Goal: Task Accomplishment & Management: Use online tool/utility

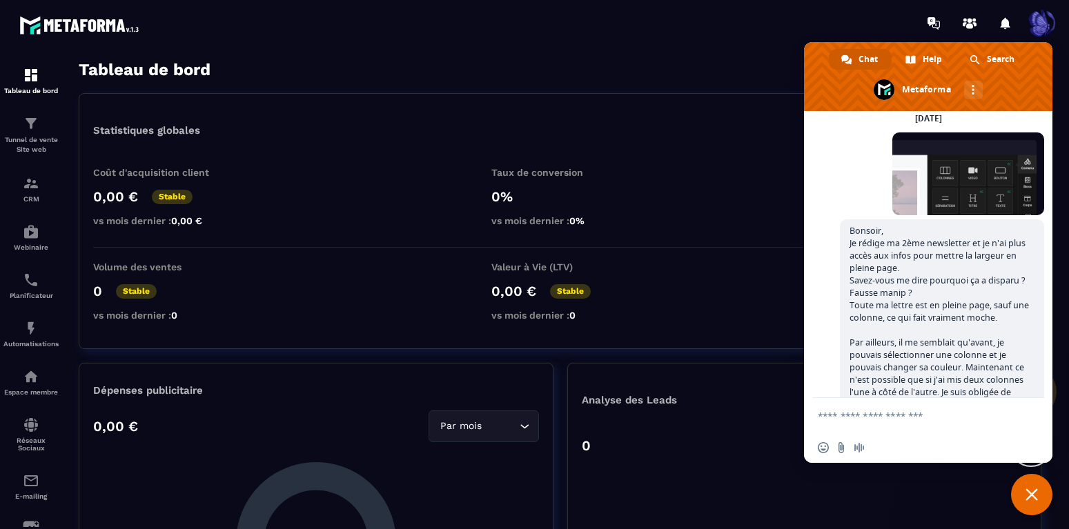
scroll to position [124, 0]
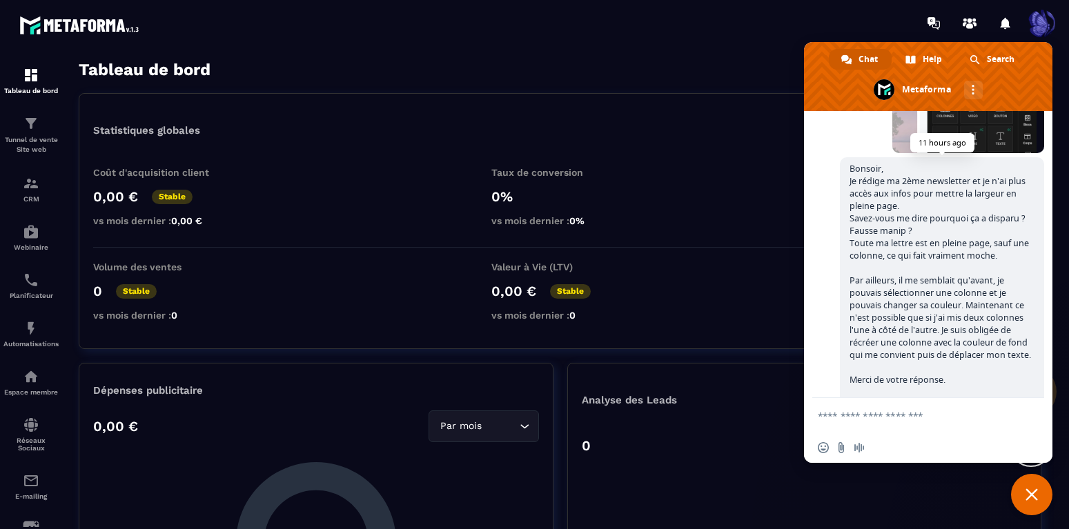
click at [850, 168] on span "Bonsoir, Je rédige ma 2ème newsletter et je n'ai plus accès aux infos pour mett…" at bounding box center [941, 287] width 182 height 248
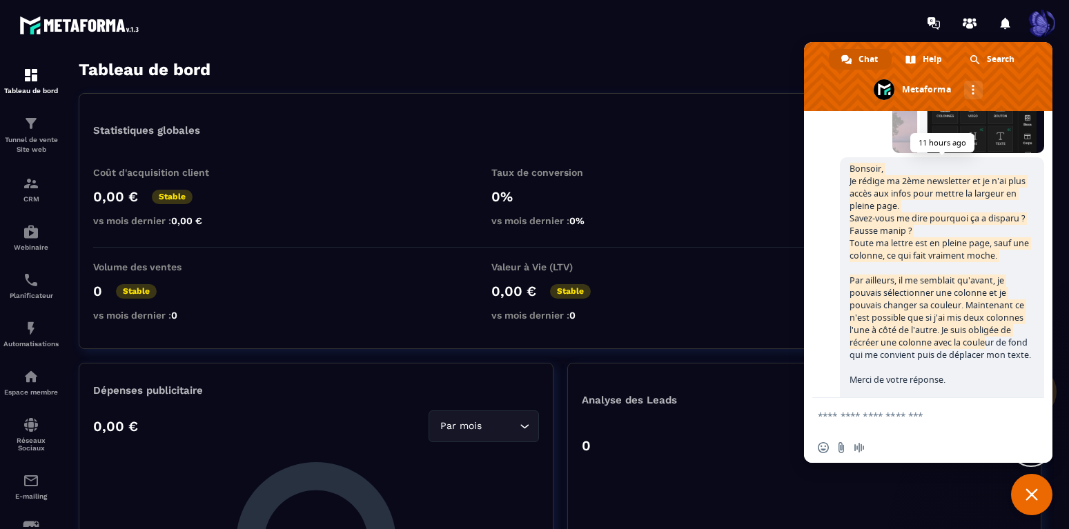
drag, startPoint x: 850, startPoint y: 168, endPoint x: 938, endPoint y: 344, distance: 196.7
click at [938, 344] on span "Bonsoir, Je rédige ma 2ème newsletter et je n'ai plus accès aux infos pour mett…" at bounding box center [941, 287] width 182 height 248
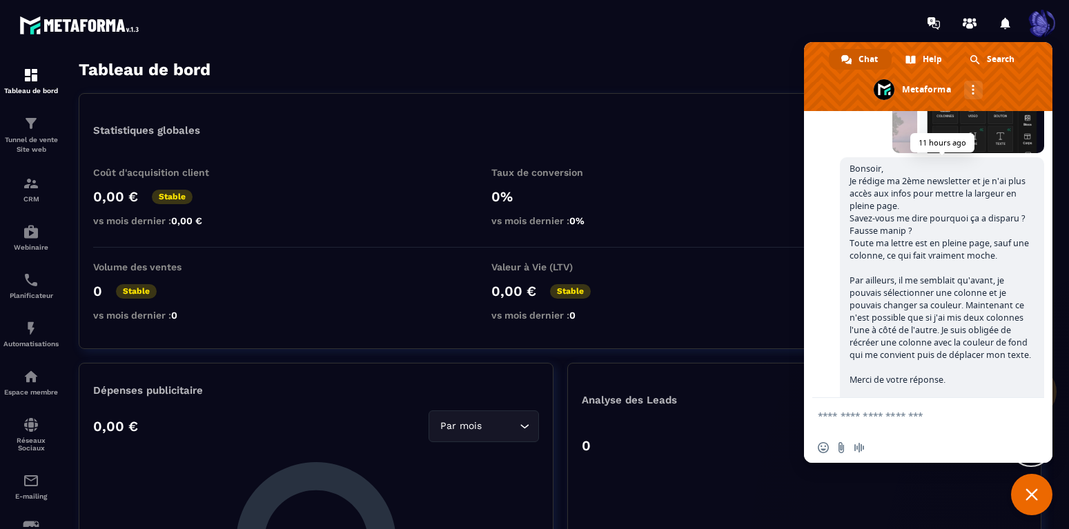
click at [949, 382] on span "Bonsoir, Je rédige ma 2ème newsletter et je n'ai plus accès aux infos pour mett…" at bounding box center [942, 287] width 204 height 260
drag, startPoint x: 949, startPoint y: 382, endPoint x: 854, endPoint y: 166, distance: 235.2
click at [854, 166] on span "Bonsoir, Je rédige ma 2ème newsletter et je n'ai plus accès aux infos pour mett…" at bounding box center [942, 287] width 204 height 260
copy span "onsoir, Je rédige ma 2ème newsletter et je n'ai plus accès aux infos pour mettr…"
click at [904, 239] on span "Bonsoir, Je rédige ma 2ème newsletter et je n'ai plus accès aux infos pour mett…" at bounding box center [941, 287] width 182 height 248
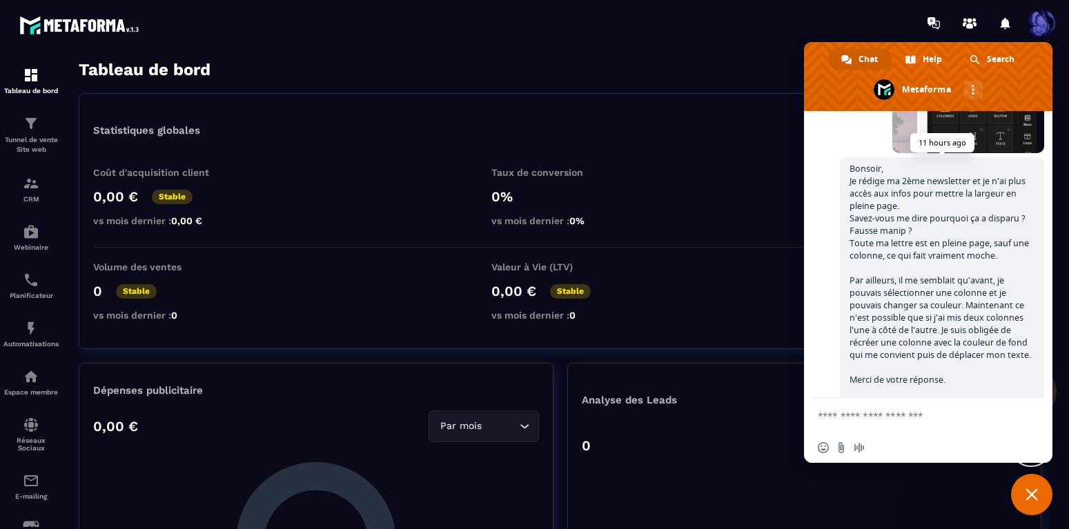
click at [852, 172] on span "Bonsoir, Je rédige ma 2ème newsletter et je n'ai plus accès aux infos pour mett…" at bounding box center [941, 287] width 182 height 248
drag, startPoint x: 851, startPoint y: 168, endPoint x: 953, endPoint y: 383, distance: 237.5
click at [953, 383] on span "Bonsoir, Je rédige ma 2ème newsletter et je n'ai plus accès aux infos pour mett…" at bounding box center [942, 287] width 204 height 260
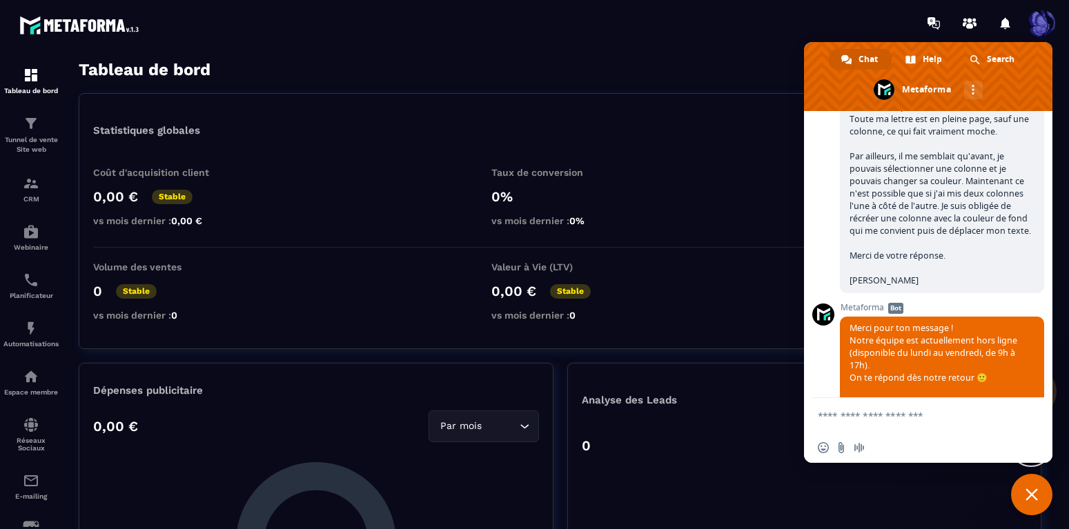
copy span "Bonsoir, Je rédige ma 2ème newsletter et je n'ai plus accès aux infos pour mett…"
click at [865, 412] on textarea "Compose your message..." at bounding box center [913, 416] width 191 height 12
click at [846, 418] on textarea "Compose your message..." at bounding box center [913, 416] width 191 height 12
paste textarea "**********"
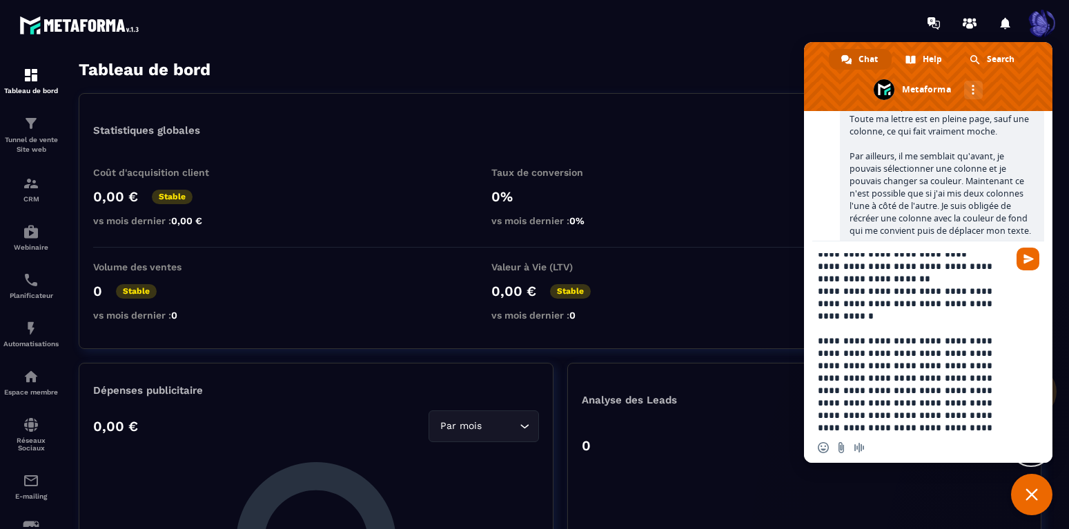
scroll to position [57, 0]
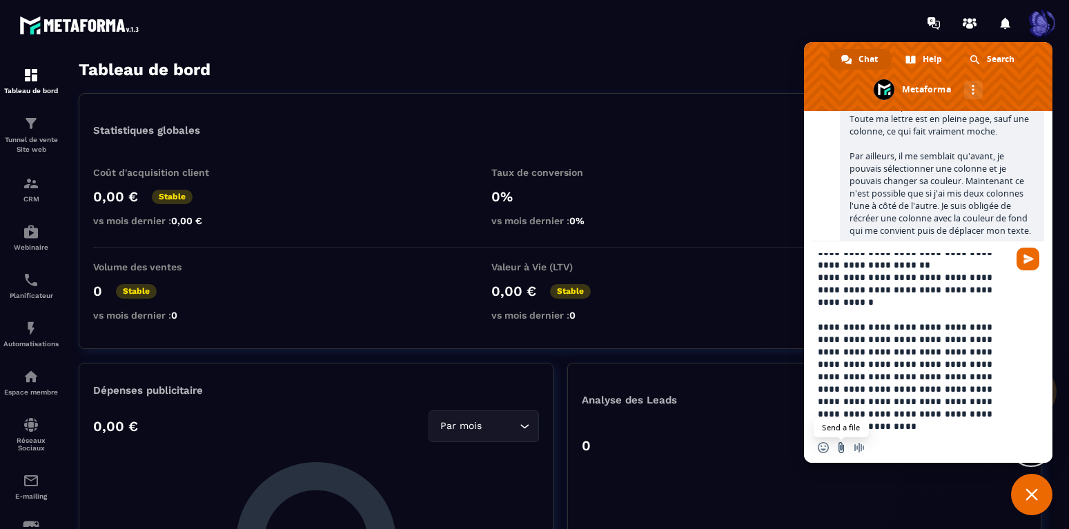
type textarea "**********"
click at [841, 445] on input "Send a file" at bounding box center [841, 448] width 11 height 11
click at [40, 492] on div "E-mailing" at bounding box center [30, 487] width 55 height 28
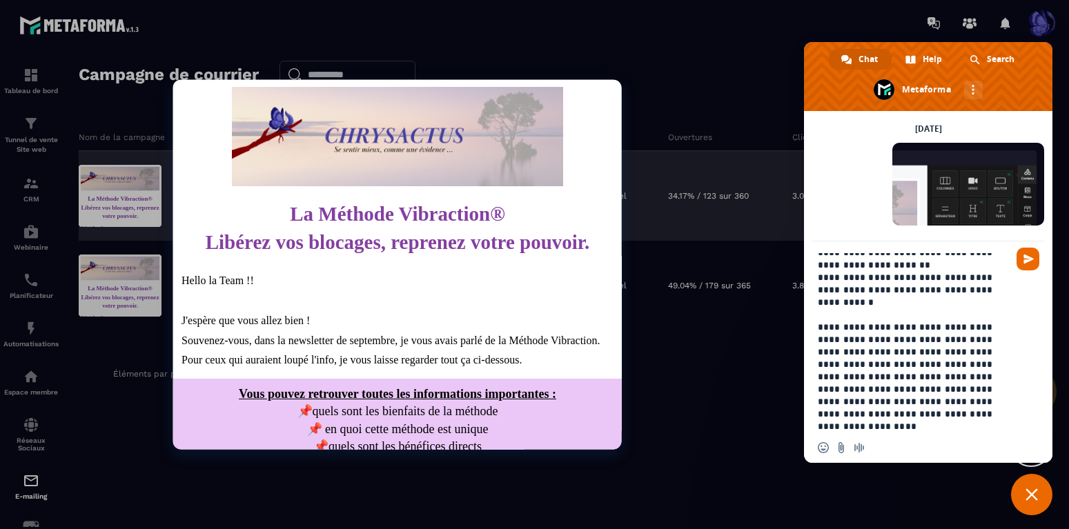
click at [135, 196] on div at bounding box center [120, 196] width 83 height 62
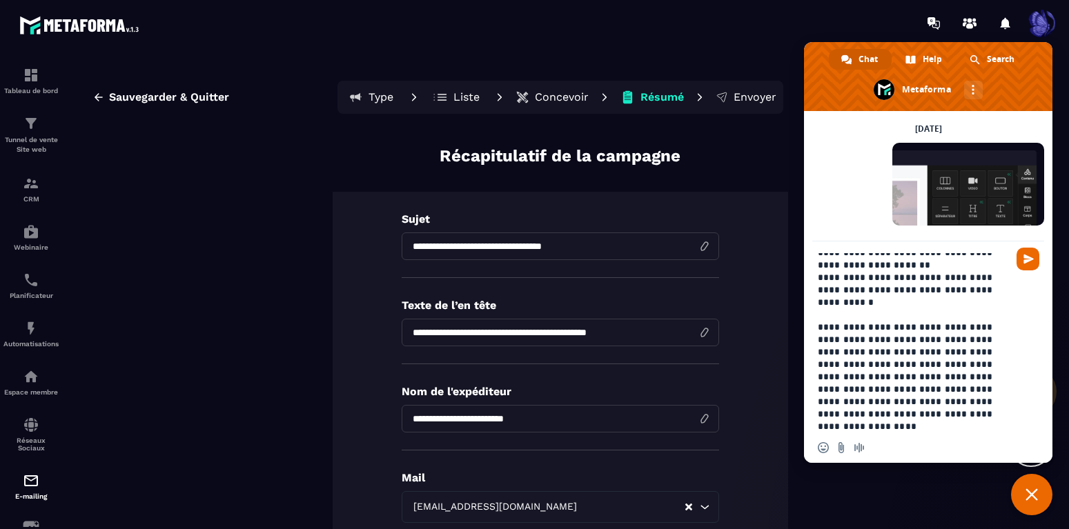
click at [573, 95] on p "Concevoir" at bounding box center [562, 97] width 54 height 14
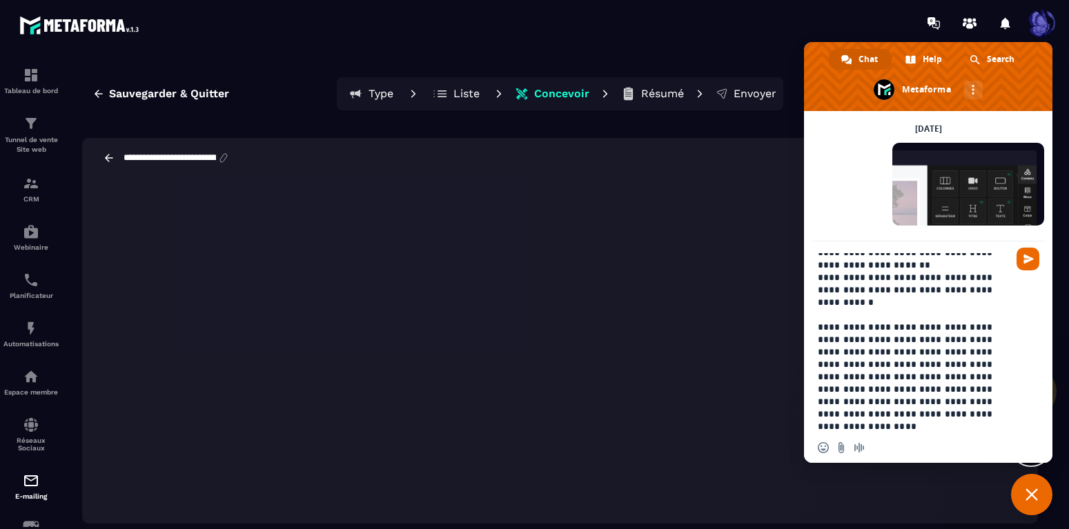
click at [1036, 505] on span "Close chat" at bounding box center [1031, 494] width 41 height 41
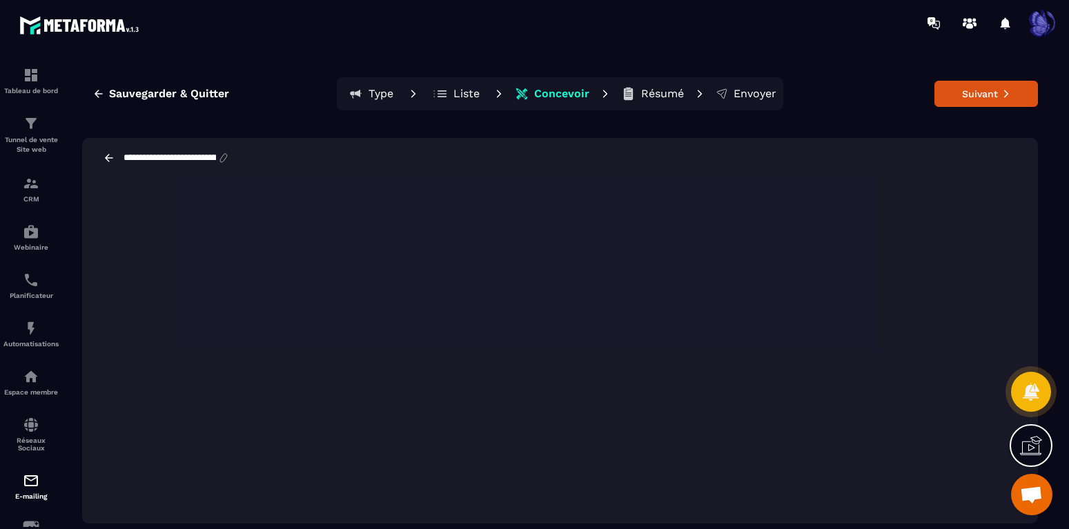
click at [946, 147] on div "**********" at bounding box center [560, 158] width 956 height 40
click at [819, 147] on div "**********" at bounding box center [560, 158] width 956 height 40
click at [725, 157] on div "**********" at bounding box center [560, 158] width 956 height 40
click at [1024, 489] on span "Open chat" at bounding box center [1031, 496] width 23 height 19
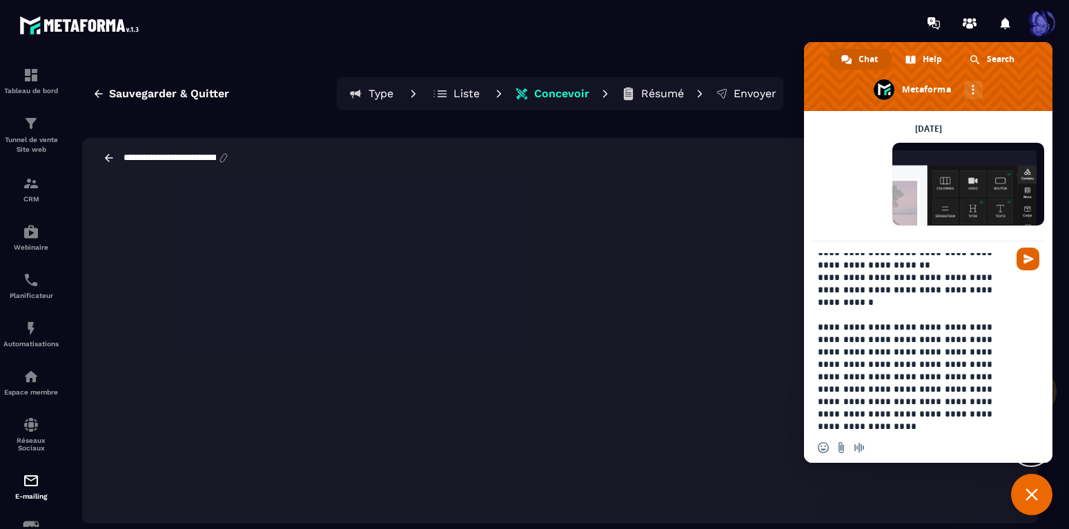
click at [1021, 260] on span "Send" at bounding box center [1028, 259] width 23 height 23
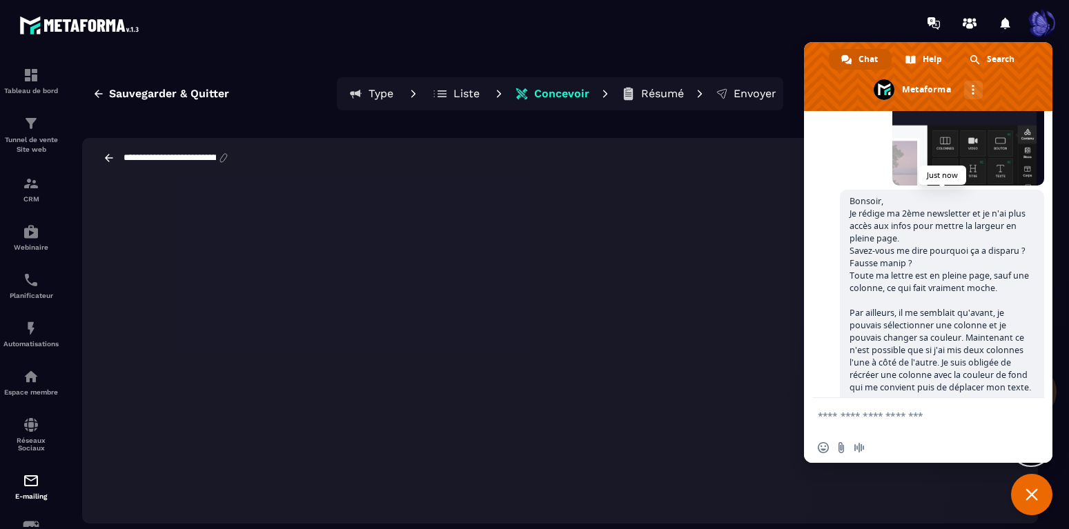
scroll to position [664, 0]
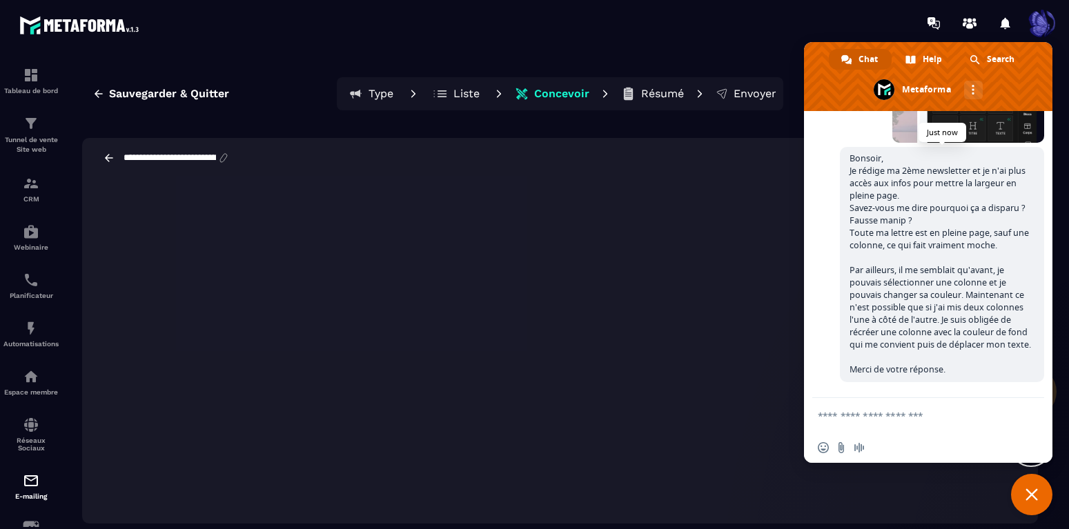
click at [982, 347] on span "Bonsoir, Je rédige ma 2ème newsletter et je n'ai plus accès aux infos pour mett…" at bounding box center [941, 264] width 182 height 223
click at [981, 375] on span "Bonsoir, Je rédige ma 2ème newsletter et je n'ai plus accès aux infos pour mett…" at bounding box center [942, 264] width 204 height 235
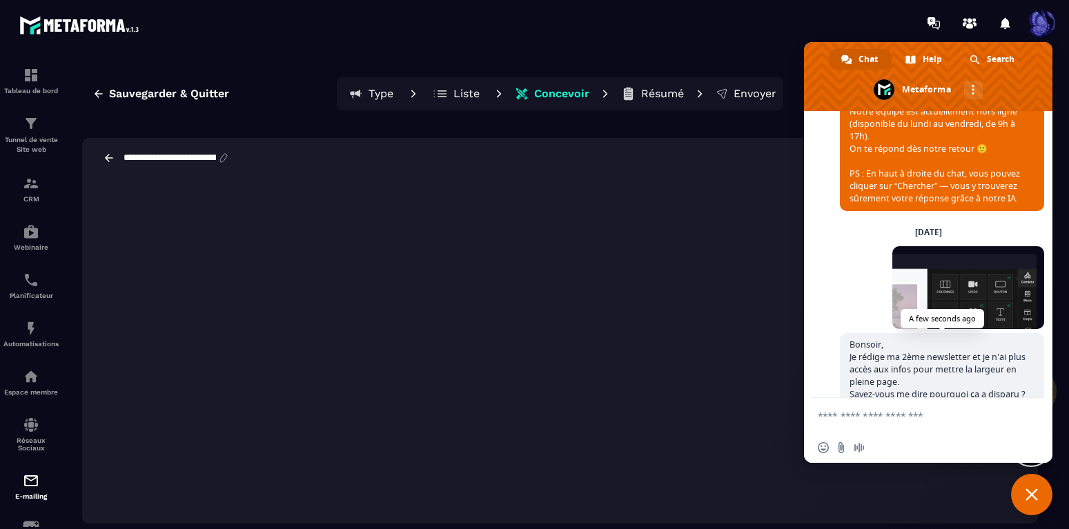
scroll to position [353, 0]
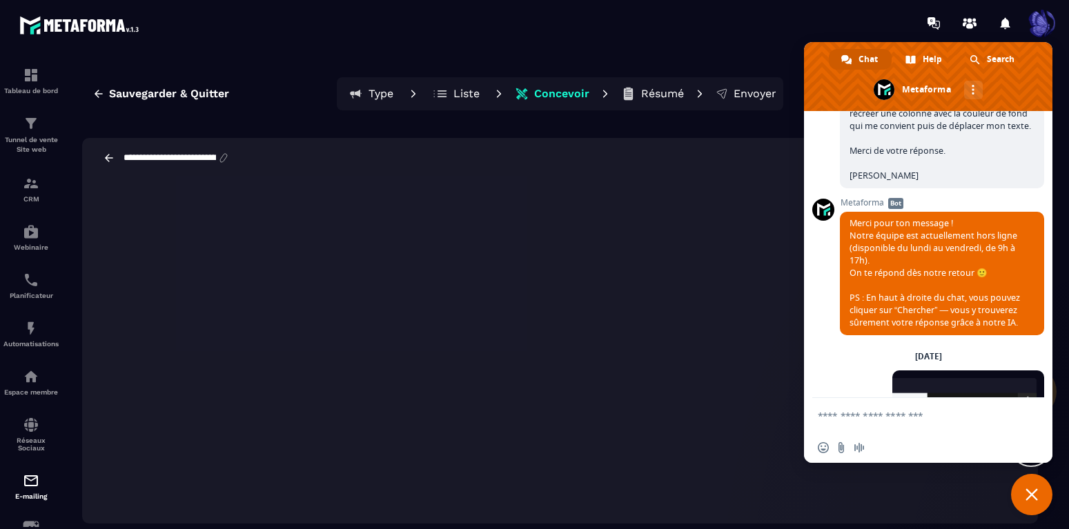
click at [1033, 496] on span "Close chat" at bounding box center [1032, 495] width 12 height 12
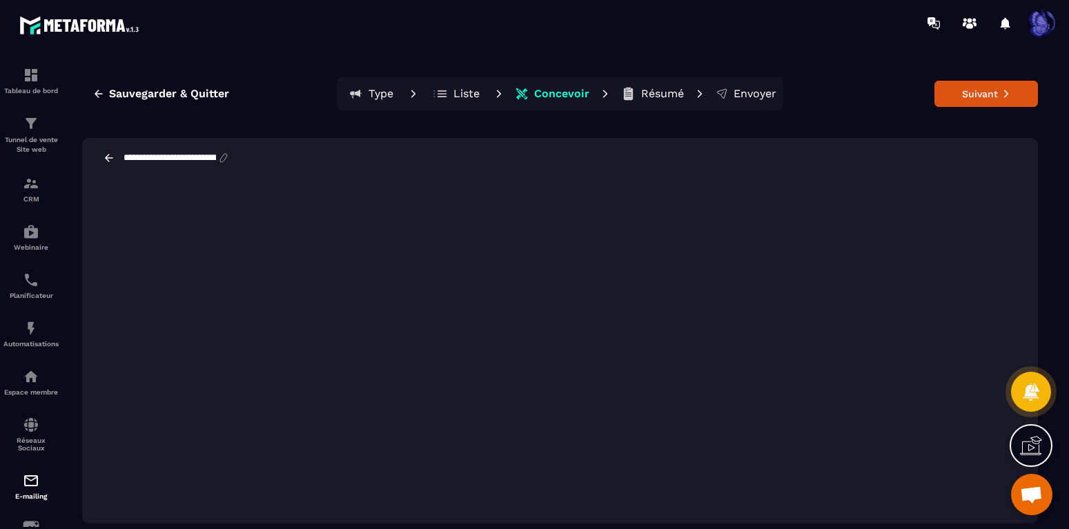
click at [381, 162] on div "**********" at bounding box center [560, 158] width 956 height 40
click at [656, 97] on p "Résumé" at bounding box center [662, 94] width 43 height 14
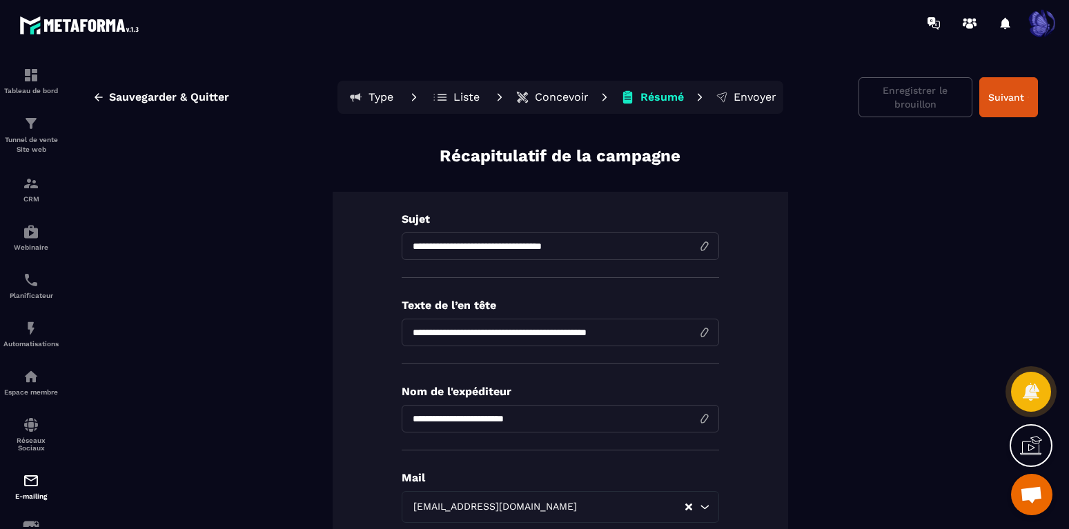
click at [577, 97] on p "Concevoir" at bounding box center [562, 97] width 54 height 14
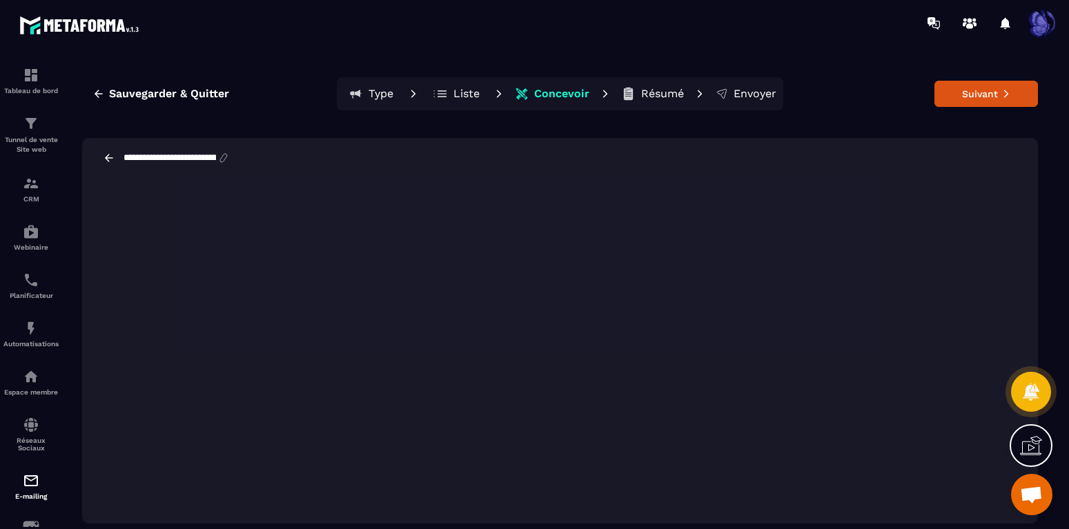
click at [658, 95] on p "Résumé" at bounding box center [662, 94] width 43 height 14
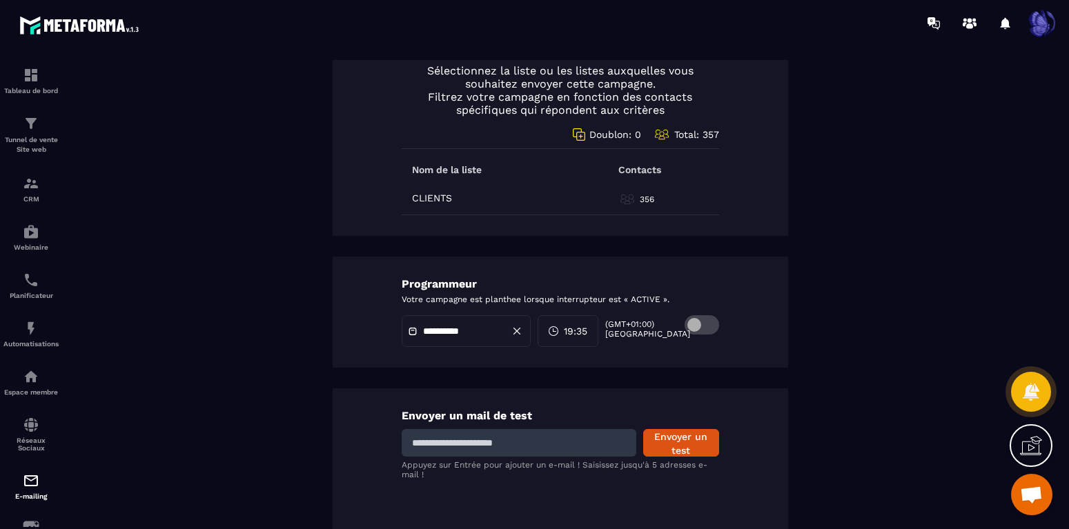
scroll to position [739, 0]
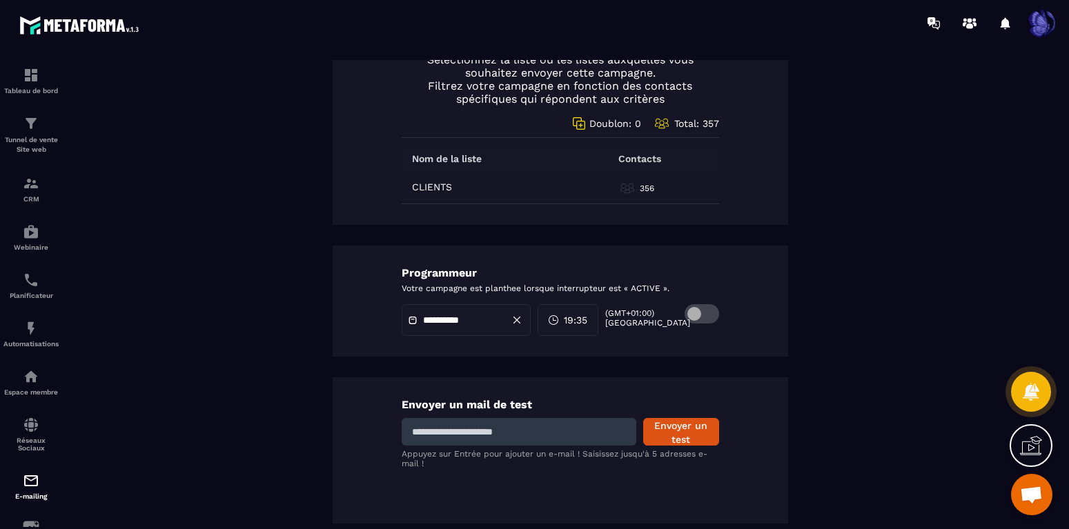
click at [502, 429] on input at bounding box center [519, 432] width 235 height 28
type input "**********"
click at [689, 443] on button "Envoyer un test" at bounding box center [681, 432] width 76 height 28
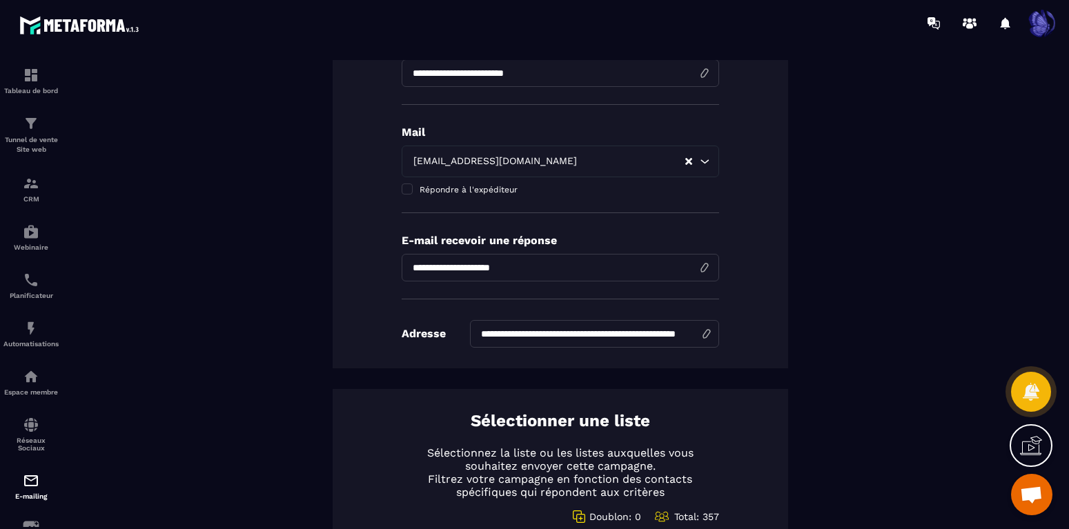
scroll to position [0, 0]
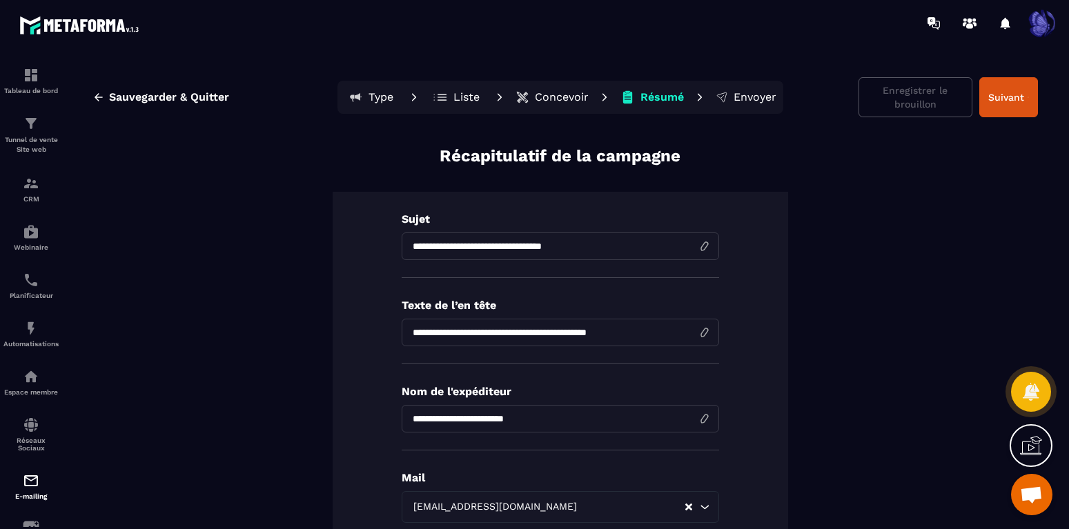
click at [570, 92] on p "Concevoir" at bounding box center [562, 97] width 54 height 14
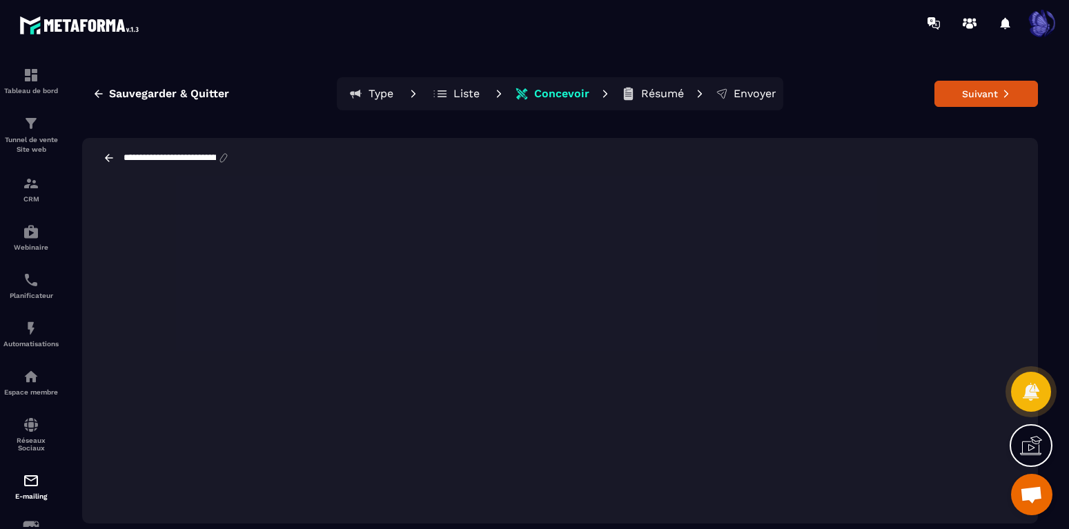
click at [732, 150] on div "**********" at bounding box center [560, 158] width 956 height 40
click at [993, 91] on button "Suivant" at bounding box center [987, 94] width 104 height 26
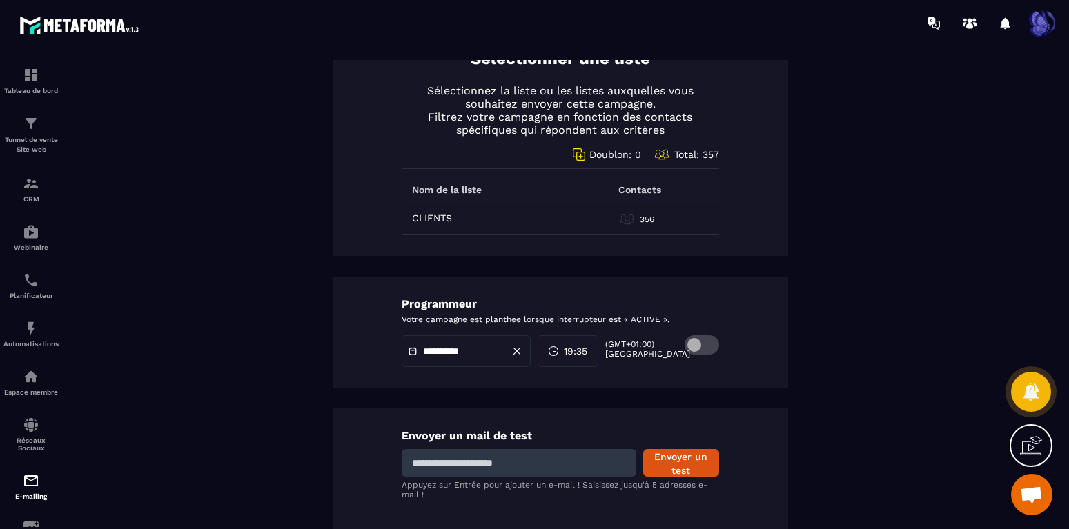
scroll to position [739, 0]
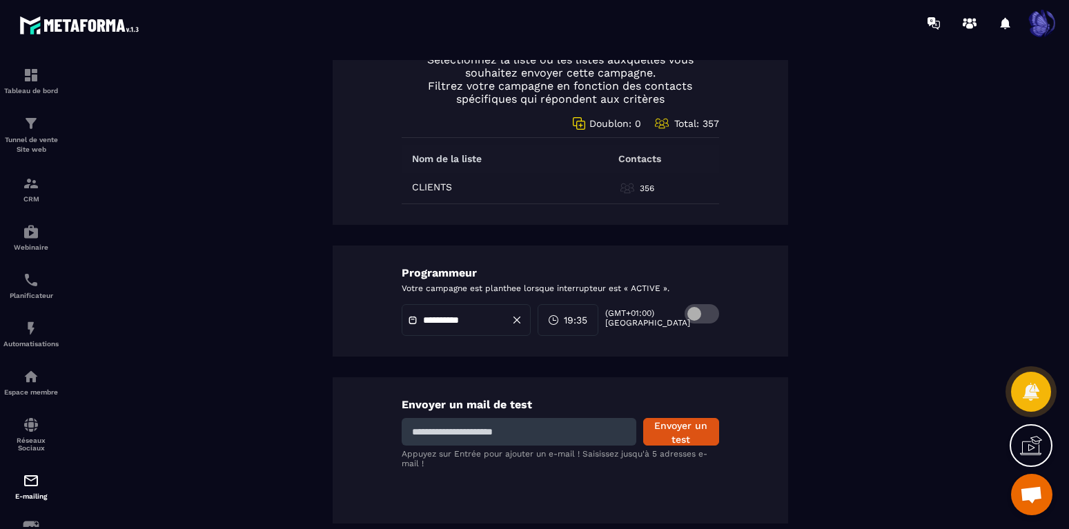
click at [698, 313] on span at bounding box center [702, 313] width 35 height 19
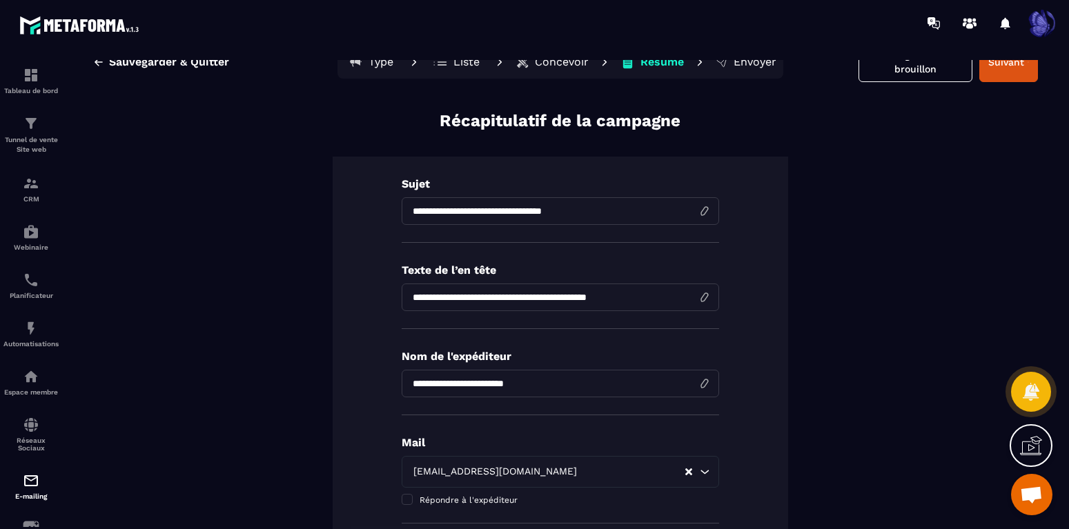
scroll to position [0, 0]
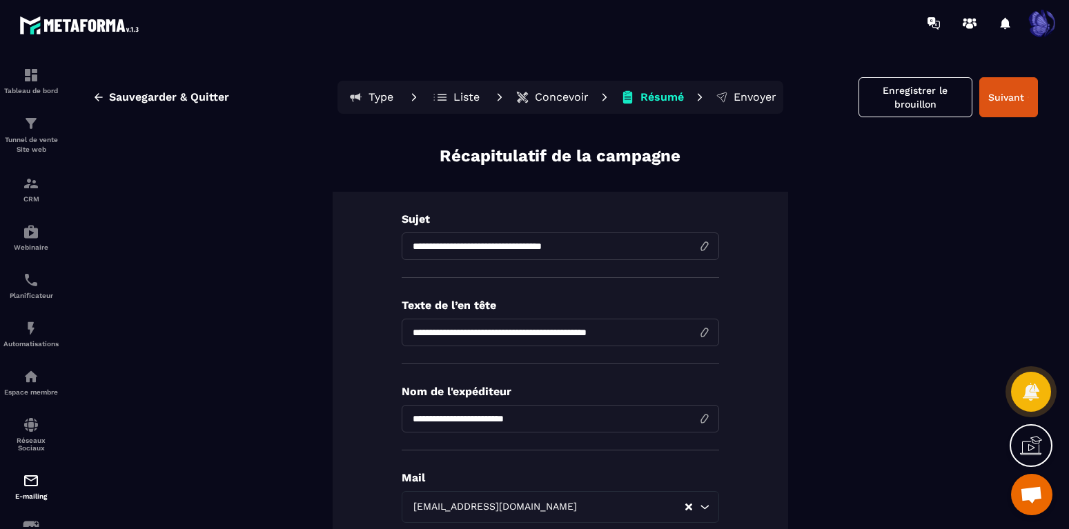
click at [750, 97] on p "Envoyer" at bounding box center [755, 97] width 43 height 14
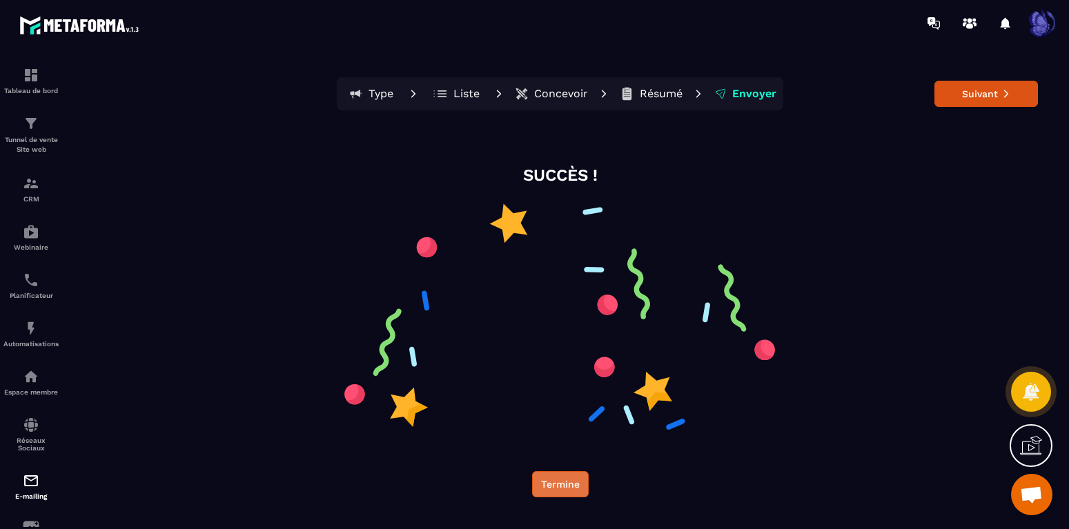
click at [556, 486] on button "Termine" at bounding box center [560, 484] width 57 height 26
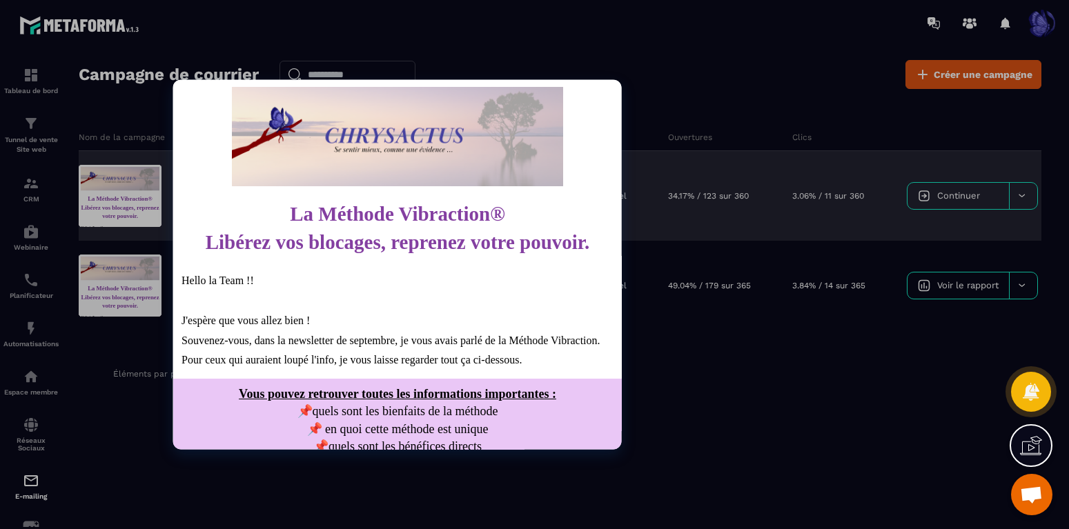
click at [340, 279] on p "Hello la Team !!" at bounding box center [397, 281] width 432 height 20
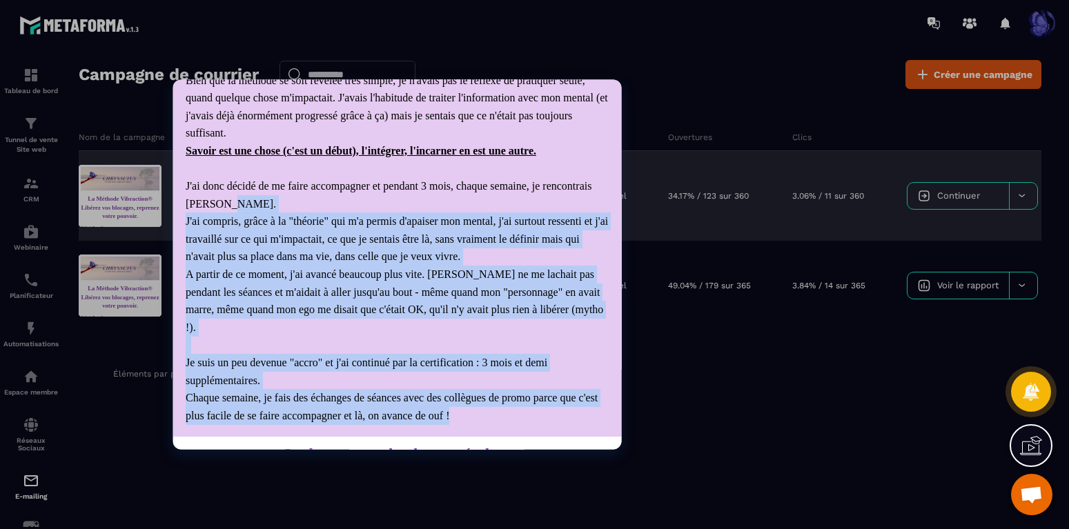
scroll to position [755, 0]
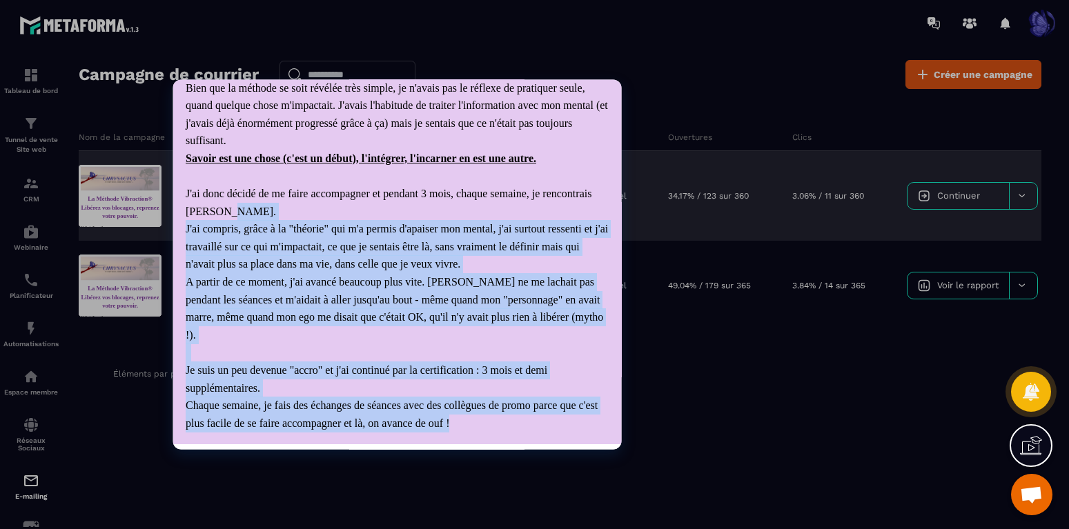
drag, startPoint x: 520, startPoint y: 304, endPoint x: 287, endPoint y: 147, distance: 280.5
click at [287, 147] on div "J'ai découvert la méthode en [DATE] - par hasard 😁. Elle correspondait exacteme…" at bounding box center [397, 193] width 424 height 477
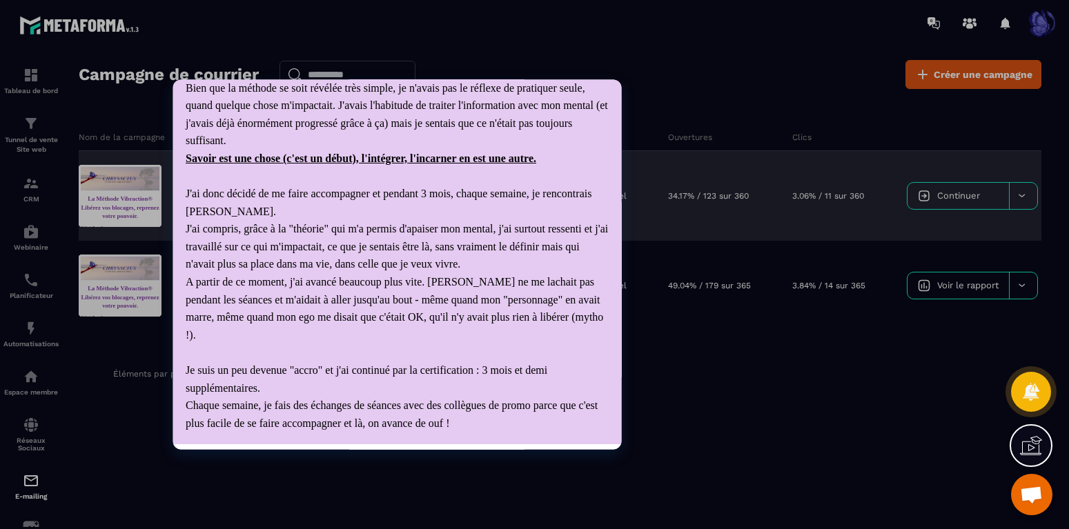
click at [240, 150] on p "* les énergies. Bien que la méthode se soit révélée très simple, je n'avais pas…" at bounding box center [397, 96] width 424 height 106
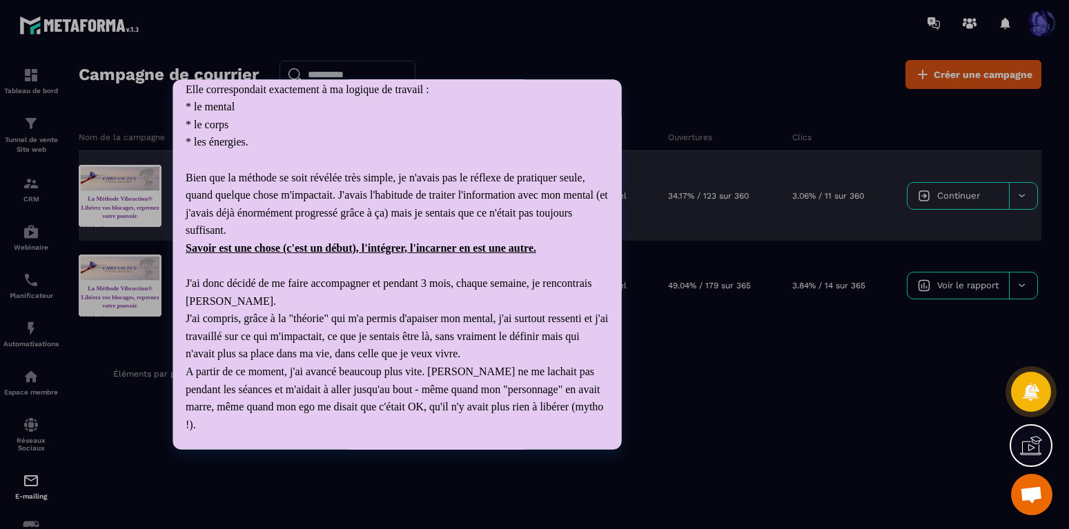
scroll to position [543, 0]
